Goal: Information Seeking & Learning: Learn about a topic

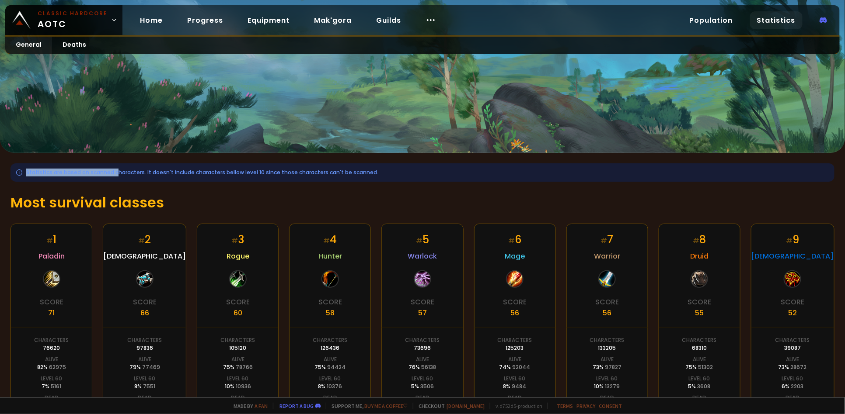
drag, startPoint x: 114, startPoint y: 170, endPoint x: 394, endPoint y: 173, distance: 280.2
click at [394, 173] on div "Statistics are based on scanned characters. It doesn't include characters bello…" at bounding box center [422, 172] width 824 height 18
drag, startPoint x: 394, startPoint y: 173, endPoint x: 296, endPoint y: 175, distance: 98.4
click at [296, 175] on div "Statistics are based on scanned characters. It doesn't include characters bello…" at bounding box center [422, 172] width 824 height 18
click at [118, 200] on h1 "Most survival classes" at bounding box center [422, 202] width 824 height 21
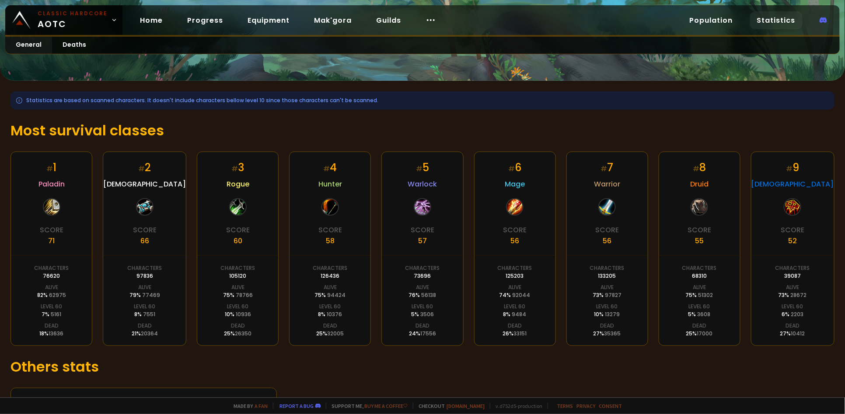
scroll to position [73, 0]
drag, startPoint x: 799, startPoint y: 313, endPoint x: 778, endPoint y: 311, distance: 21.1
click at [778, 311] on div "# 9 Shaman Score 52 Characters 39087 Alive 73 % 28672 Level 60 6 % 2203 Dead 27…" at bounding box center [792, 248] width 83 height 195
click at [781, 311] on div "Level 60 6 % 2203" at bounding box center [792, 310] width 22 height 16
drag, startPoint x: 776, startPoint y: 311, endPoint x: 774, endPoint y: 333, distance: 22.0
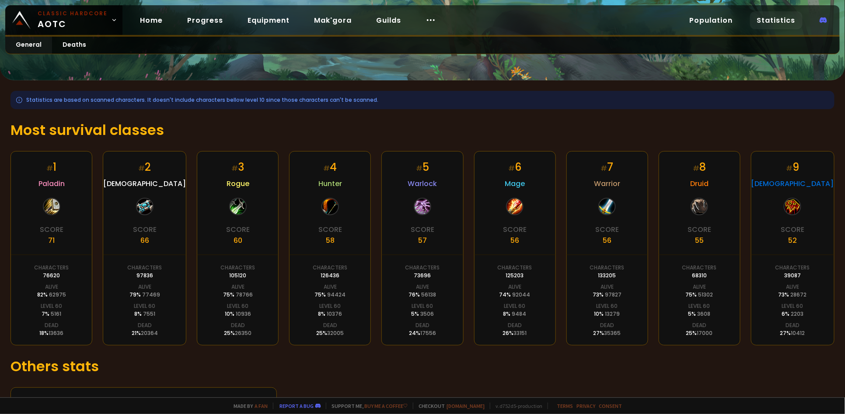
click at [780, 333] on div "27 % 10412" at bounding box center [792, 334] width 25 height 8
click at [697, 334] on span "17000" at bounding box center [705, 333] width 16 height 7
drag, startPoint x: 408, startPoint y: 334, endPoint x: 425, endPoint y: 331, distance: 17.7
click at [425, 331] on div "24 % 17556" at bounding box center [422, 334] width 27 height 8
drag, startPoint x: 425, startPoint y: 331, endPoint x: 407, endPoint y: 314, distance: 25.7
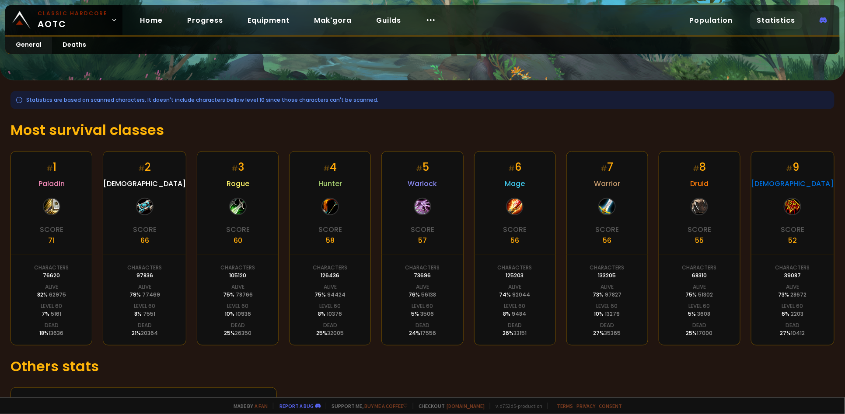
click at [407, 314] on div "# 5 Warlock Score 57 Characters 73696 Alive 76 % 56138 Level 60 5 % 3506 Dead 2…" at bounding box center [422, 248] width 82 height 195
click at [406, 292] on div "# 5 Warlock Score 57 Characters 73696 Alive 76 % 56138 Level 60 5 % 3506 Dead 2…" at bounding box center [422, 248] width 82 height 195
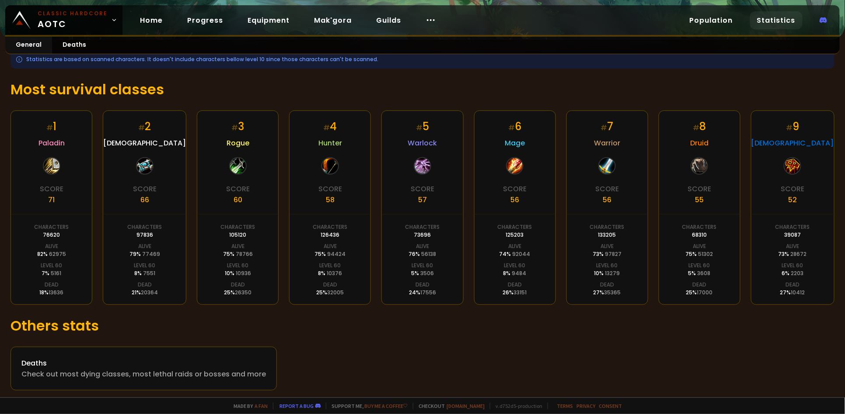
scroll to position [117, 0]
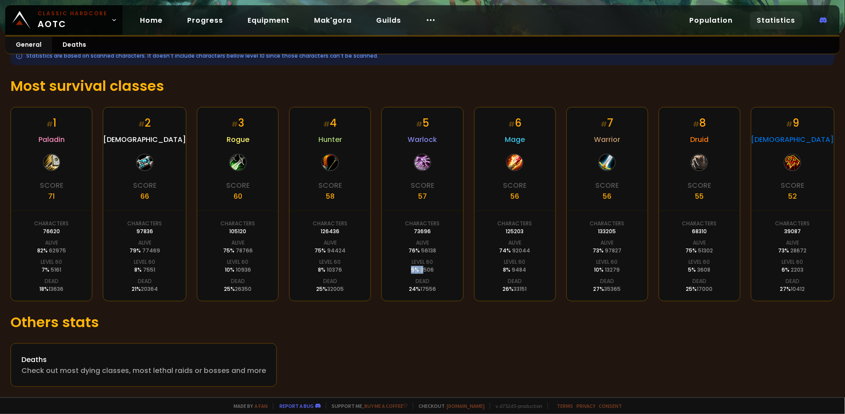
drag, startPoint x: 408, startPoint y: 269, endPoint x: 421, endPoint y: 269, distance: 12.7
click at [421, 269] on div "# 5 Warlock Score 57 Characters 73696 Alive 76 % 56138 Level 60 5 % 3506 Dead 2…" at bounding box center [422, 204] width 82 height 195
click at [273, 270] on div "# 3 Rogue Score 60 Characters 105120 Alive 75 % 78766 Level 60 10 % 10936 Dead …" at bounding box center [238, 204] width 82 height 195
click at [133, 364] on div "Deaths" at bounding box center [143, 360] width 244 height 11
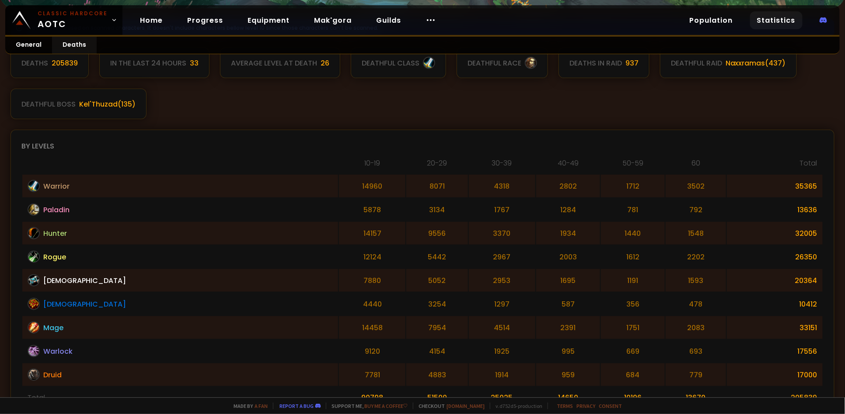
scroll to position [146, 0]
click at [798, 162] on th "Total" at bounding box center [775, 165] width 96 height 16
click at [806, 159] on th "Total" at bounding box center [775, 165] width 96 height 16
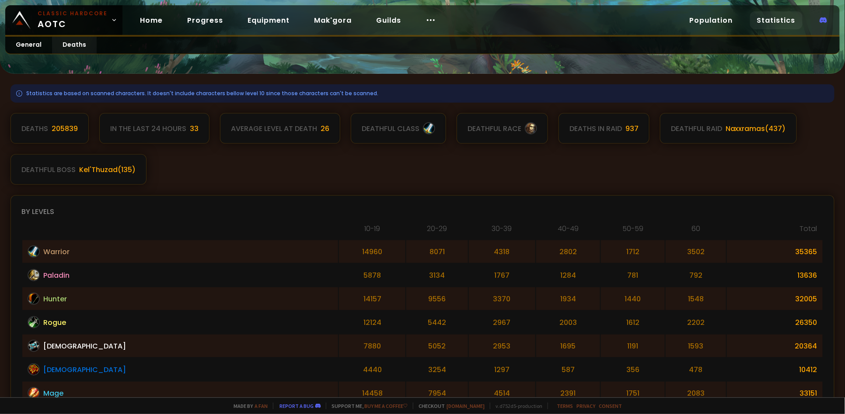
scroll to position [0, 0]
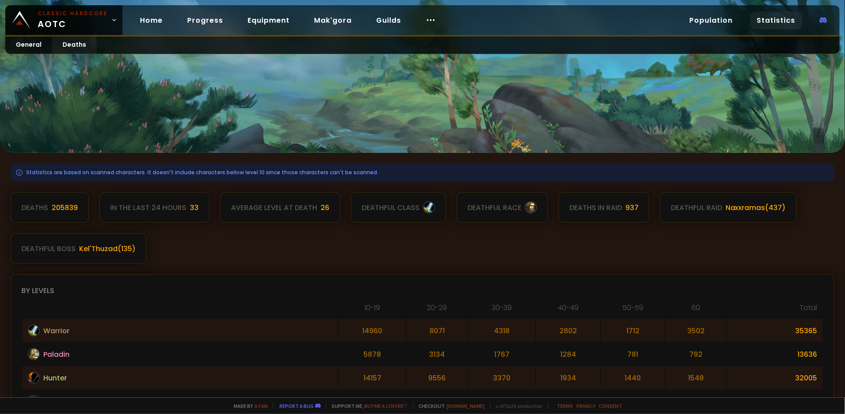
click at [61, 209] on div "205839" at bounding box center [65, 207] width 26 height 11
click at [70, 47] on link "Deaths" at bounding box center [74, 45] width 45 height 17
click at [13, 46] on link "General" at bounding box center [28, 45] width 47 height 17
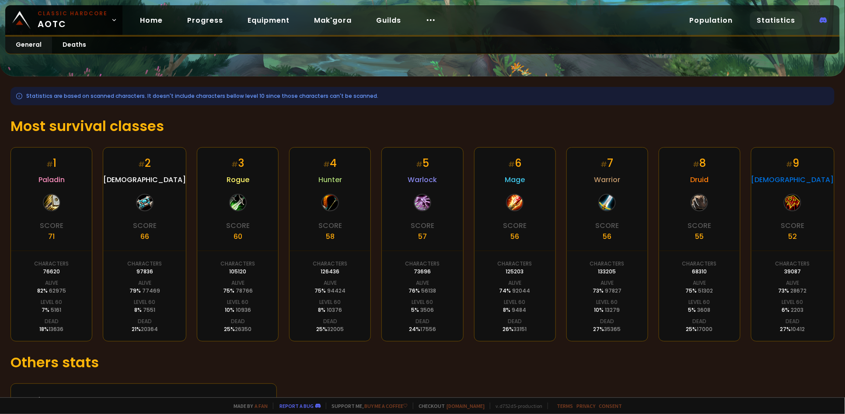
scroll to position [117, 0]
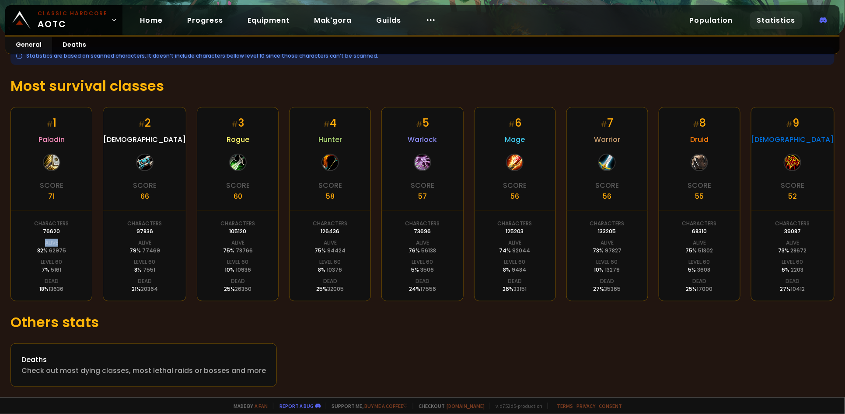
drag, startPoint x: 45, startPoint y: 237, endPoint x: 63, endPoint y: 240, distance: 17.3
click at [63, 240] on div "# 1 Paladin Score 71 Characters 76620 Alive 82 % 62975 Level 60 7 % 5161 Dead 1…" at bounding box center [51, 204] width 82 height 195
drag, startPoint x: 63, startPoint y: 240, endPoint x: 48, endPoint y: 270, distance: 33.0
click at [48, 270] on div "7 % 5161" at bounding box center [52, 270] width 20 height 8
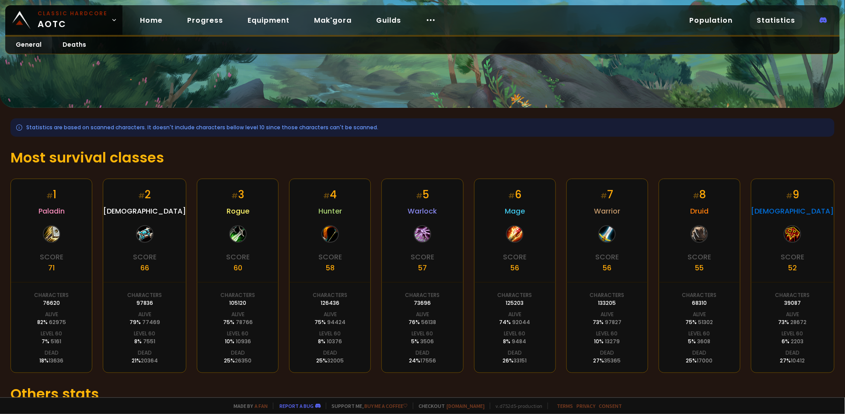
scroll to position [44, 0]
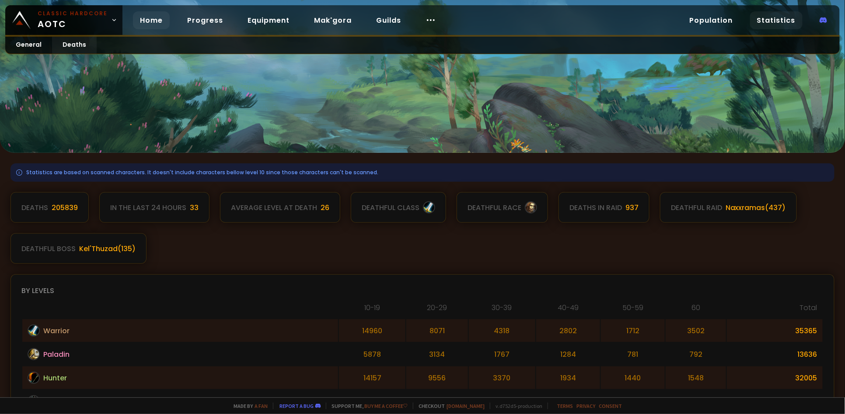
click at [160, 17] on link "Home" at bounding box center [151, 20] width 37 height 18
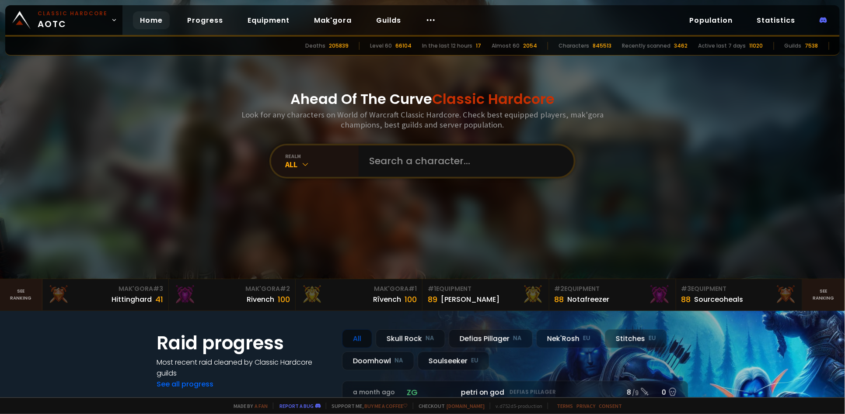
scroll to position [4, 0]
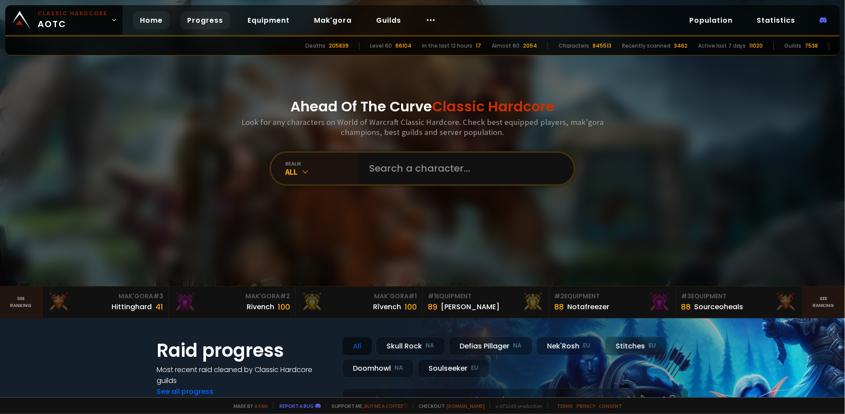
click at [191, 21] on link "Progress" at bounding box center [205, 20] width 50 height 18
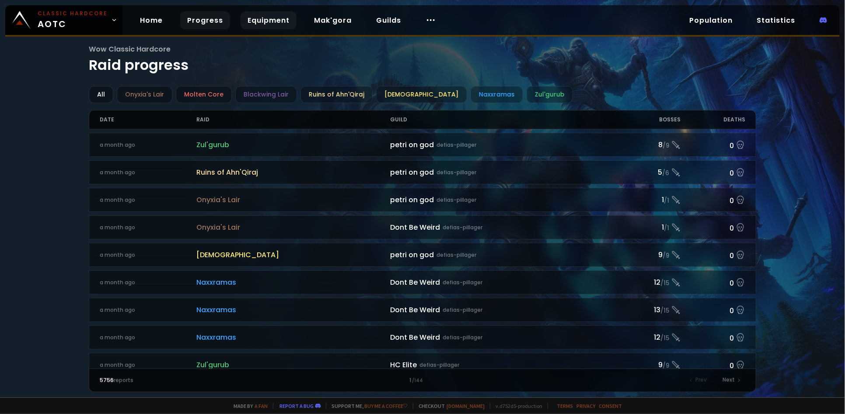
click at [270, 16] on link "Equipment" at bounding box center [268, 20] width 56 height 18
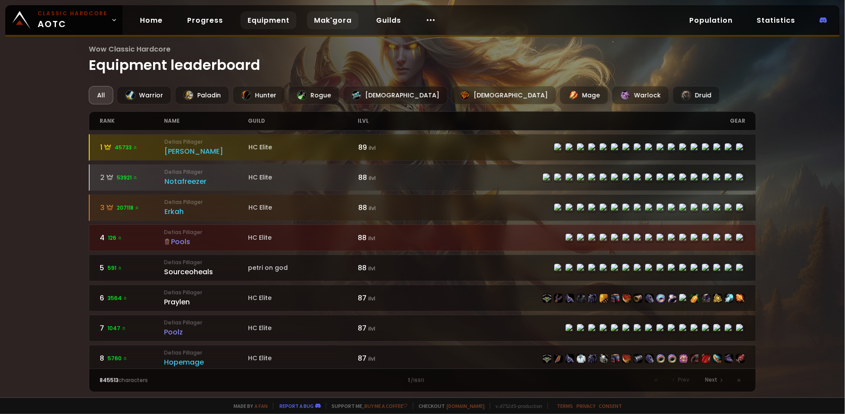
click at [322, 22] on link "Mak'gora" at bounding box center [333, 20] width 52 height 18
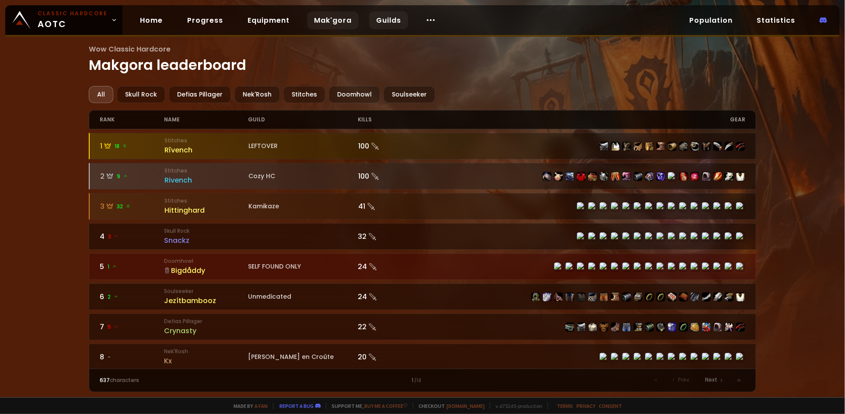
click at [376, 23] on link "Guilds" at bounding box center [388, 20] width 39 height 18
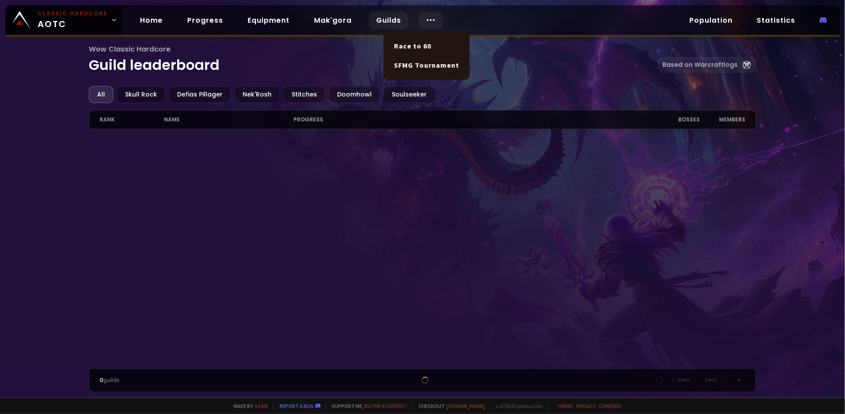
click at [434, 20] on div at bounding box center [430, 20] width 24 height 18
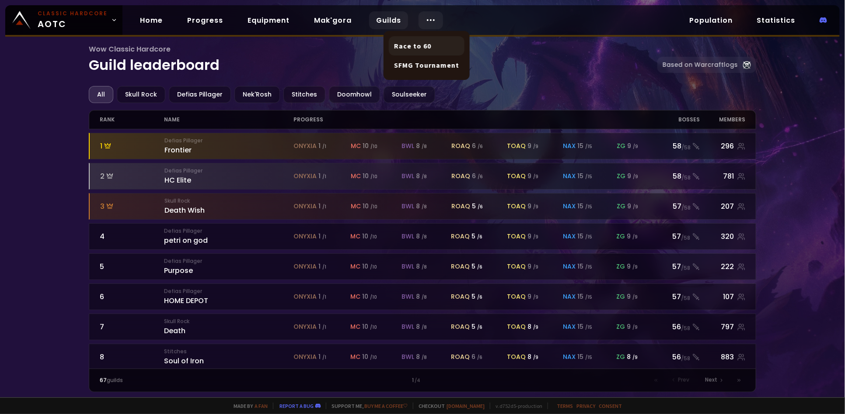
click at [421, 42] on link "Race to 60" at bounding box center [427, 45] width 76 height 19
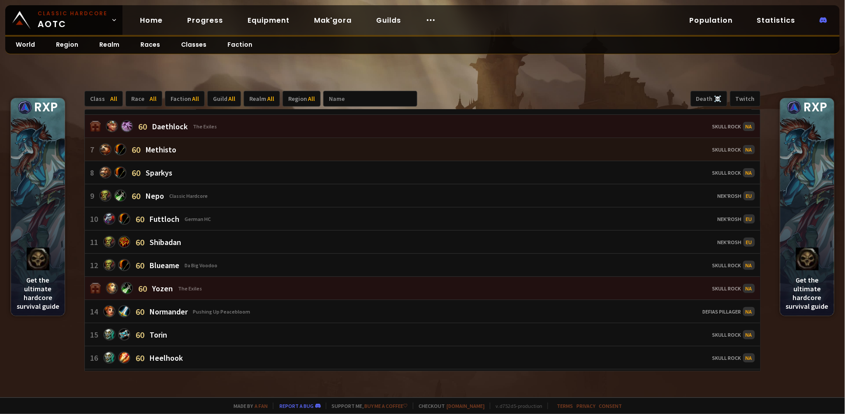
scroll to position [146, 0]
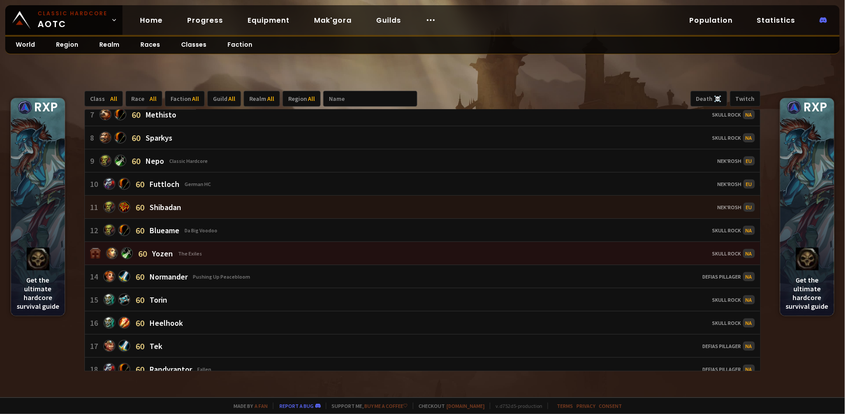
click at [147, 203] on div "11 60 Shibadan" at bounding box center [289, 207] width 399 height 12
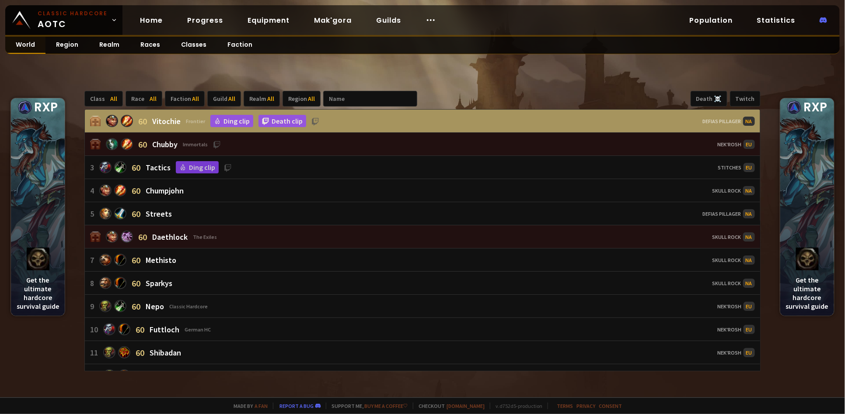
click at [29, 43] on link "World" at bounding box center [25, 45] width 40 height 17
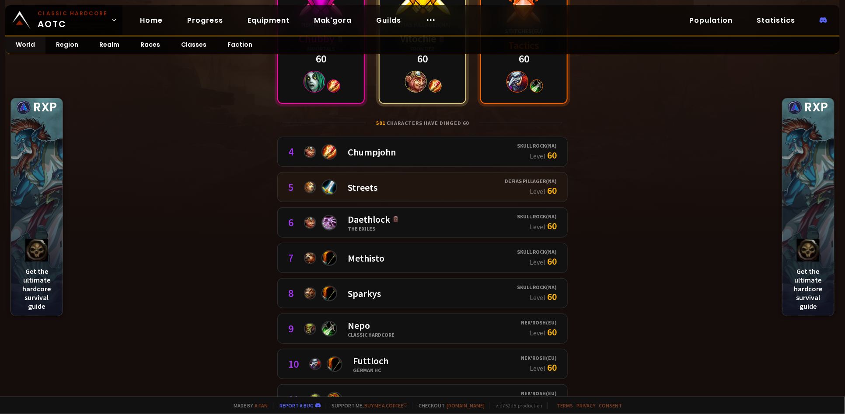
scroll to position [146, 0]
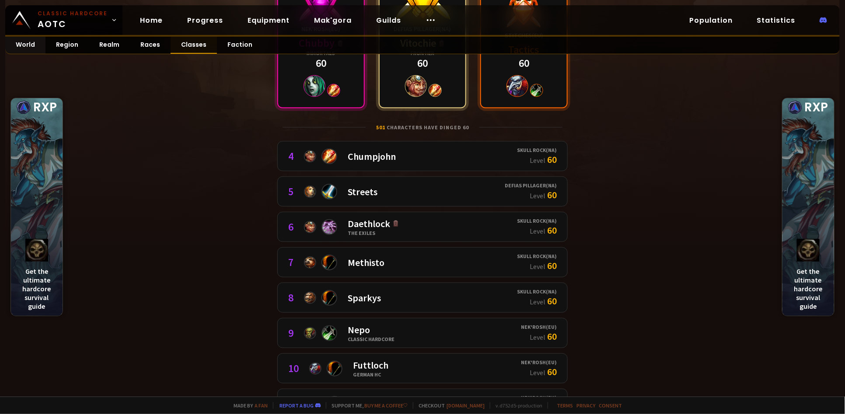
click at [192, 45] on link "Classes" at bounding box center [193, 45] width 46 height 17
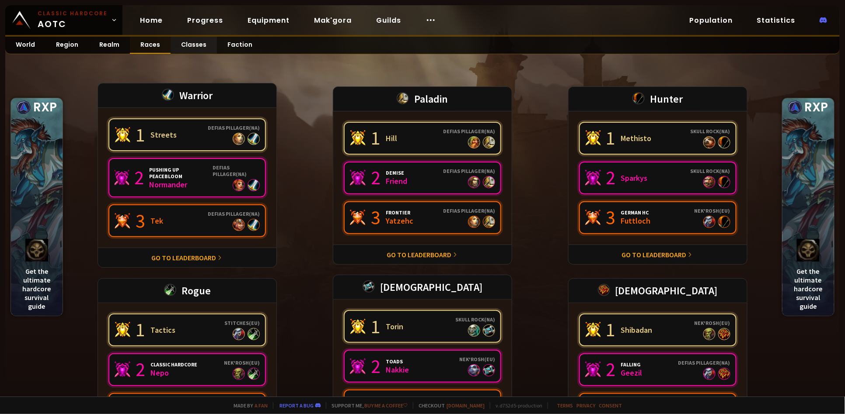
click at [151, 42] on link "Races" at bounding box center [150, 45] width 41 height 17
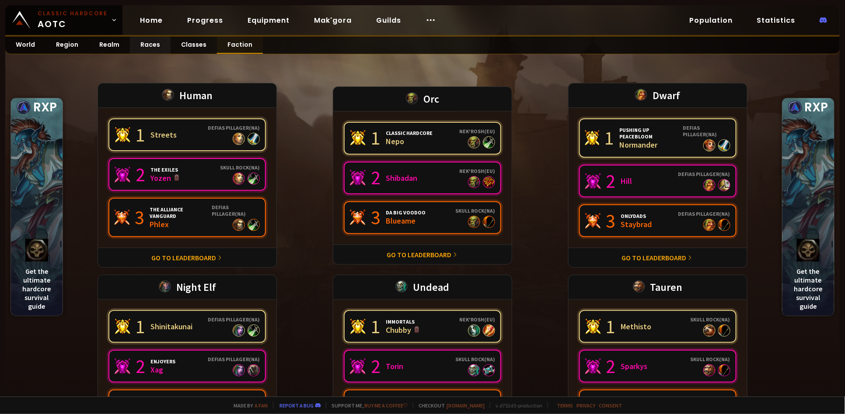
click at [224, 45] on link "Faction" at bounding box center [240, 45] width 46 height 17
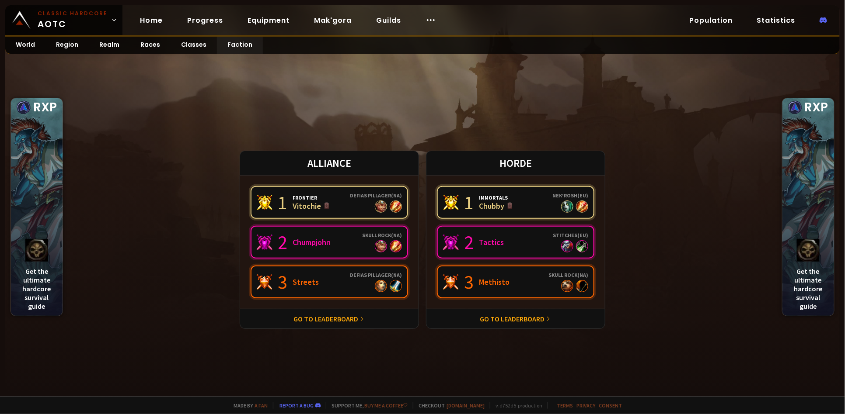
click at [207, 95] on div "ALLIANCE 1 This character has been deleted! Frontier [PERSON_NAME] ( NA ) 2 Chu…" at bounding box center [422, 240] width 845 height 314
click at [30, 43] on link "World" at bounding box center [25, 45] width 40 height 17
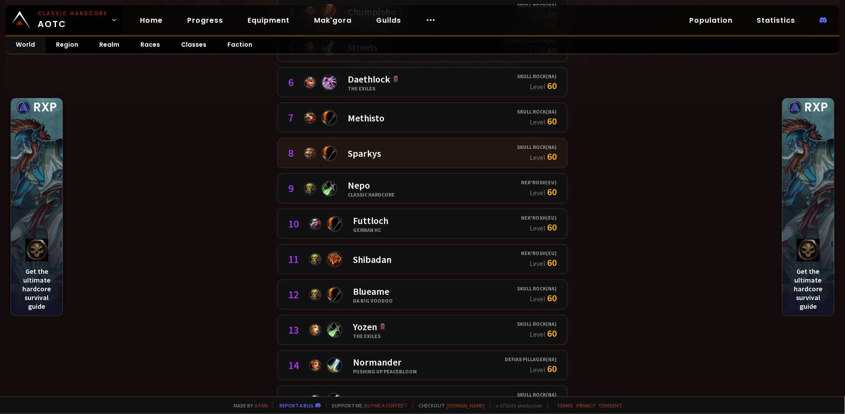
scroll to position [291, 0]
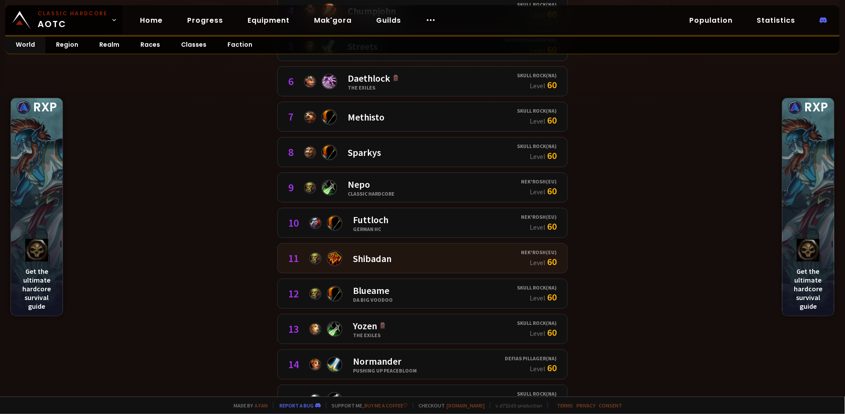
click at [368, 254] on div "Shibadan" at bounding box center [372, 259] width 38 height 12
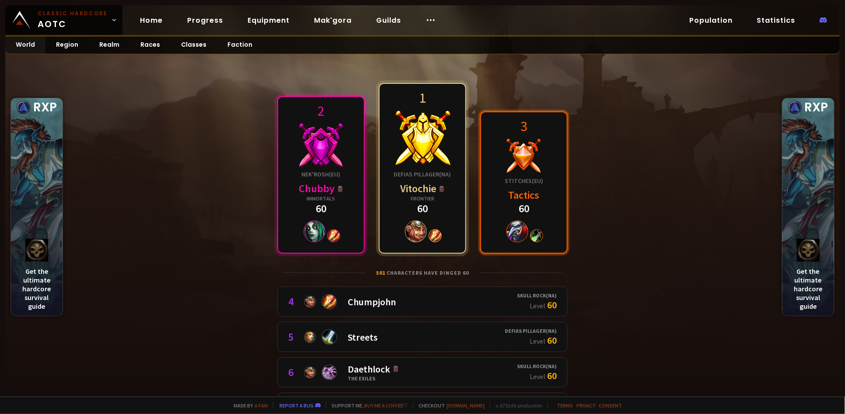
click at [512, 146] on div at bounding box center [523, 156] width 35 height 35
click at [315, 145] on div at bounding box center [321, 145] width 44 height 44
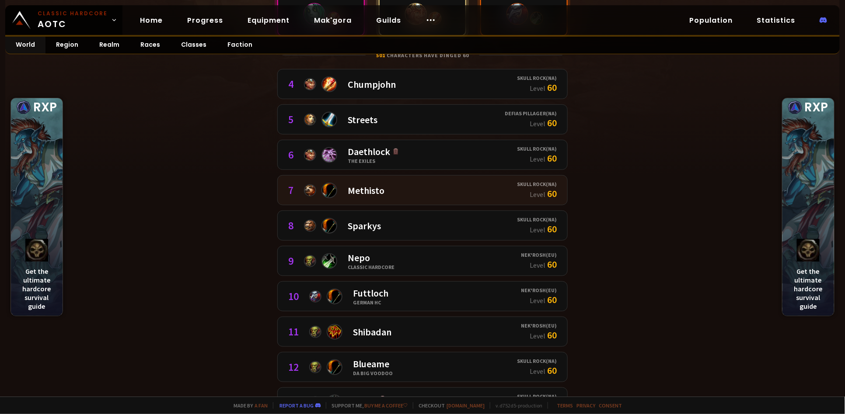
scroll to position [218, 0]
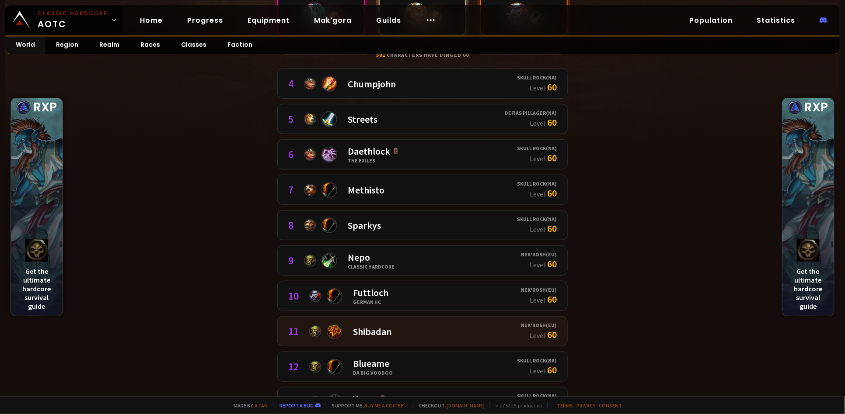
click at [386, 328] on div "Shibadan" at bounding box center [372, 332] width 38 height 12
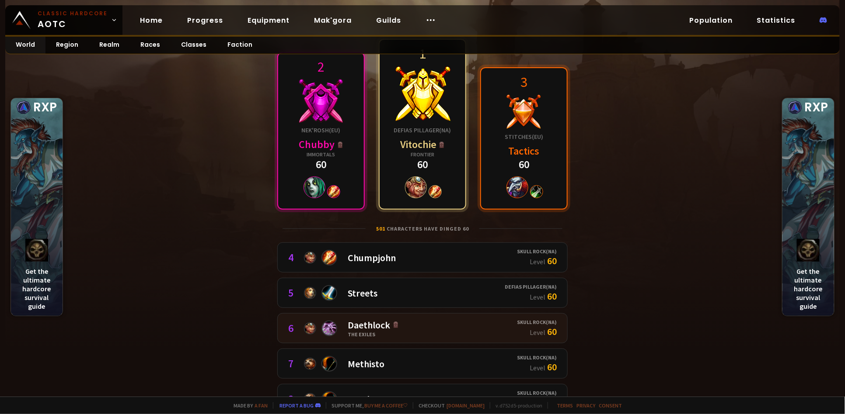
scroll to position [146, 0]
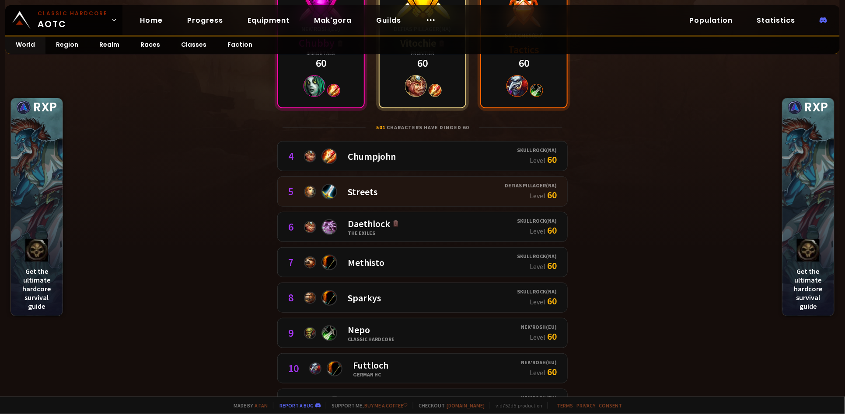
click at [406, 194] on div "5 Streets" at bounding box center [396, 191] width 216 height 19
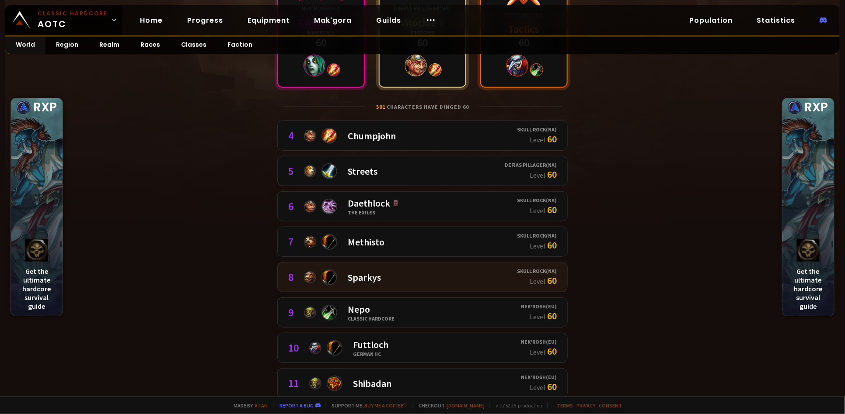
scroll to position [218, 0]
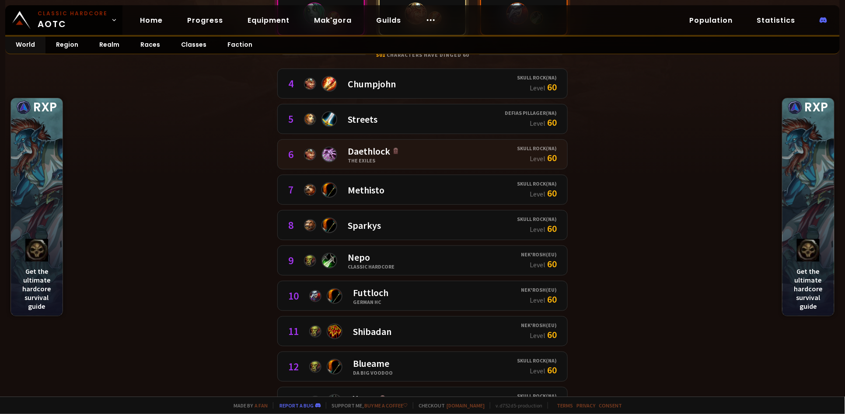
click at [425, 156] on div "6 Daethlock The Exiles" at bounding box center [402, 154] width 229 height 19
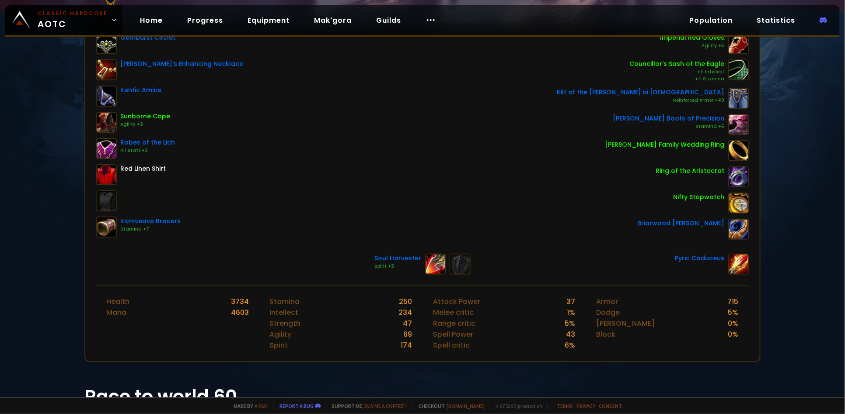
scroll to position [146, 0]
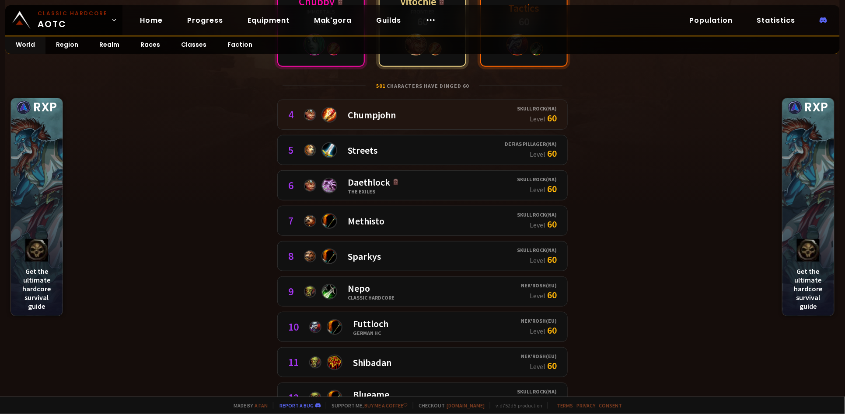
scroll to position [73, 0]
